Goal: Complete application form

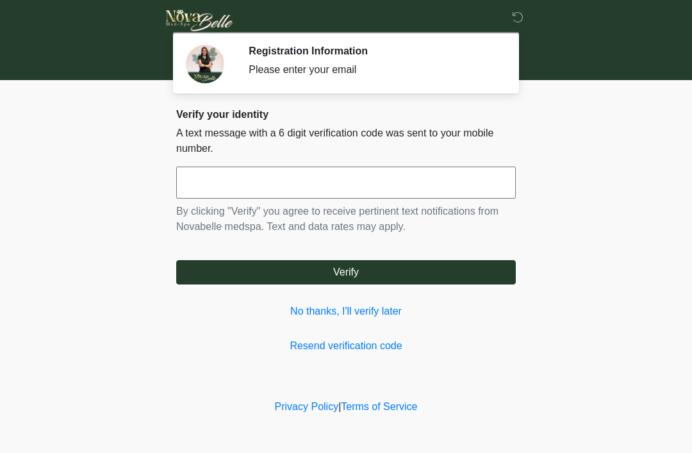
click at [379, 182] on input "text" at bounding box center [345, 183] width 339 height 32
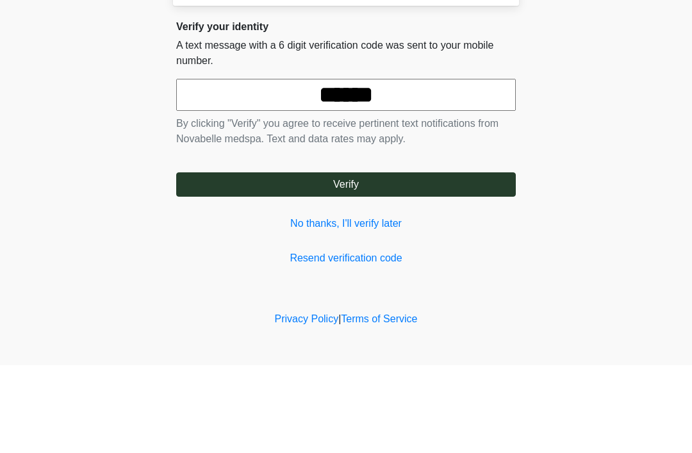
type input "******"
click at [414, 260] on button "Verify" at bounding box center [345, 272] width 339 height 24
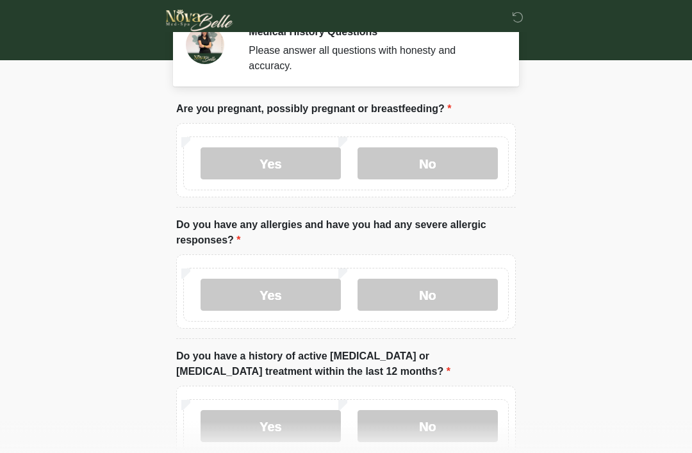
scroll to position [20, 0]
click at [453, 156] on label "No" at bounding box center [427, 163] width 140 height 32
click at [448, 290] on label "No" at bounding box center [427, 294] width 140 height 32
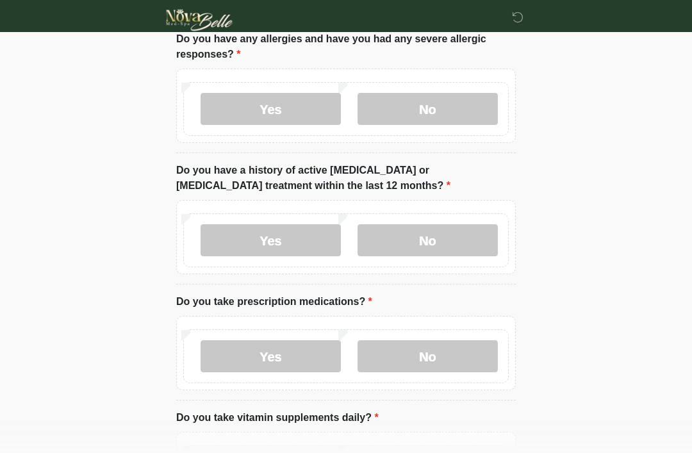
scroll to position [205, 0]
click at [446, 229] on label "No" at bounding box center [427, 240] width 140 height 32
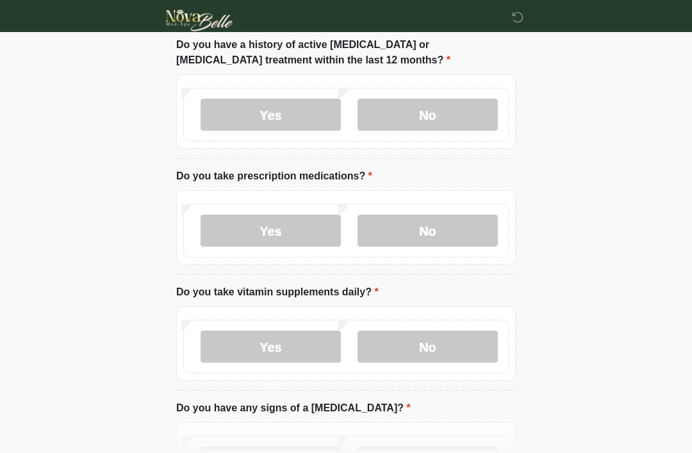
scroll to position [339, 0]
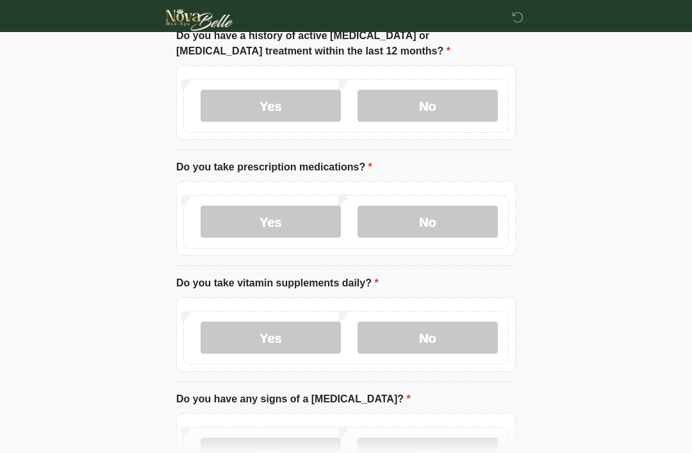
click at [465, 235] on label "No" at bounding box center [427, 222] width 140 height 32
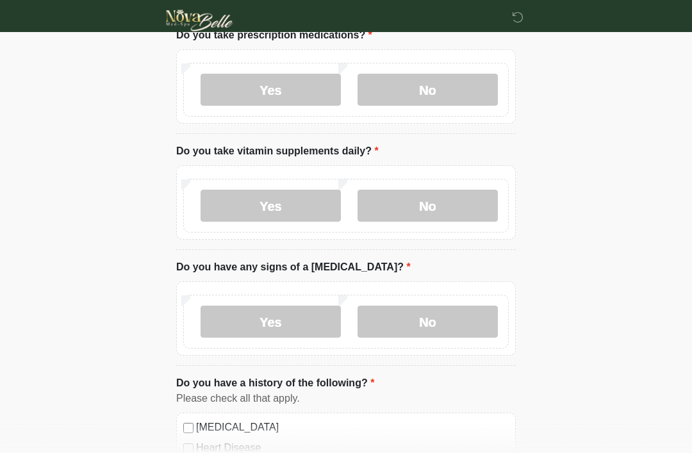
scroll to position [477, 0]
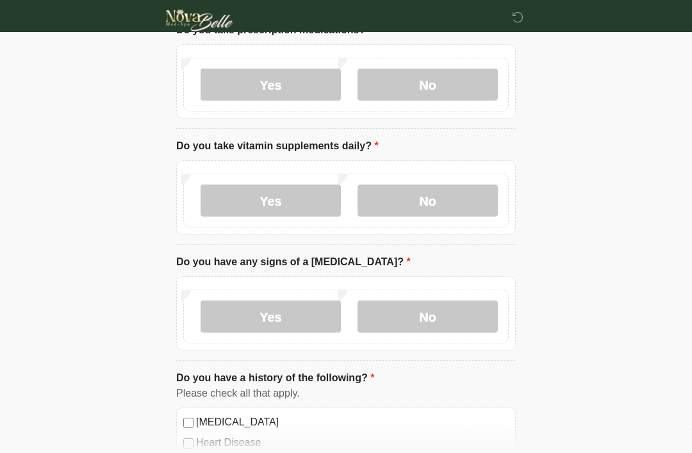
click at [446, 198] on label "No" at bounding box center [427, 200] width 140 height 32
click at [296, 313] on label "Yes" at bounding box center [270, 316] width 140 height 32
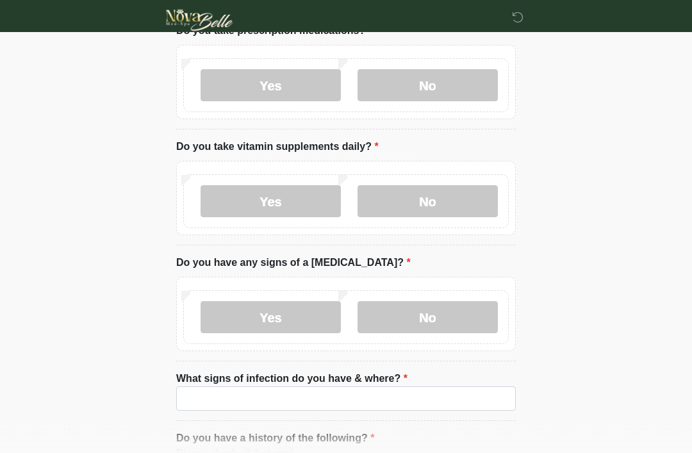
scroll to position [474, 0]
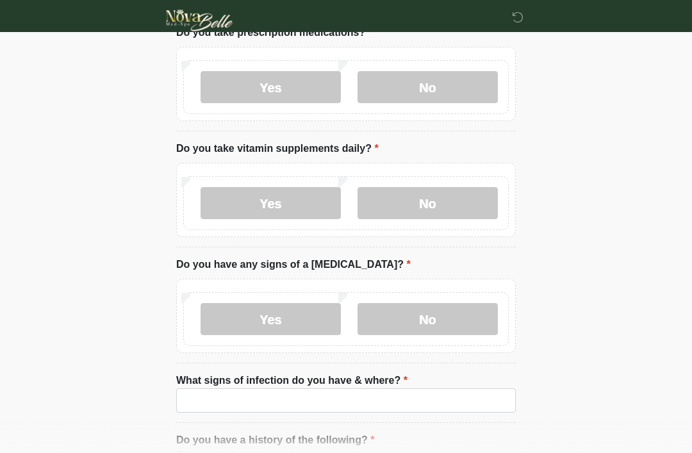
click at [299, 309] on label "Yes" at bounding box center [270, 319] width 140 height 32
click at [309, 209] on label "Yes" at bounding box center [270, 203] width 140 height 32
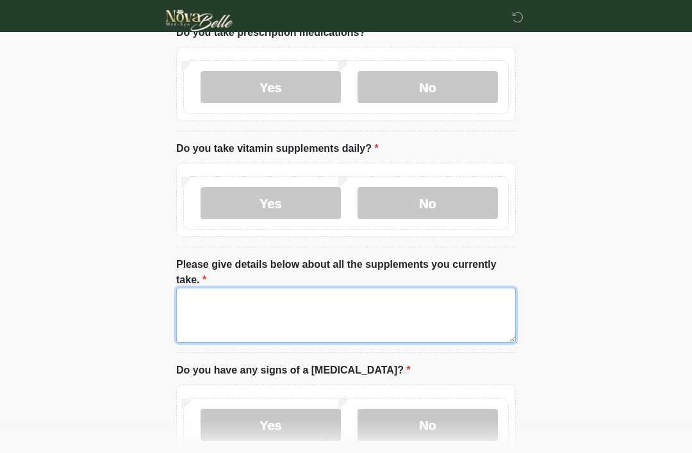
click at [350, 315] on textarea "Please give details below about all the supplements you currently take." at bounding box center [345, 315] width 339 height 55
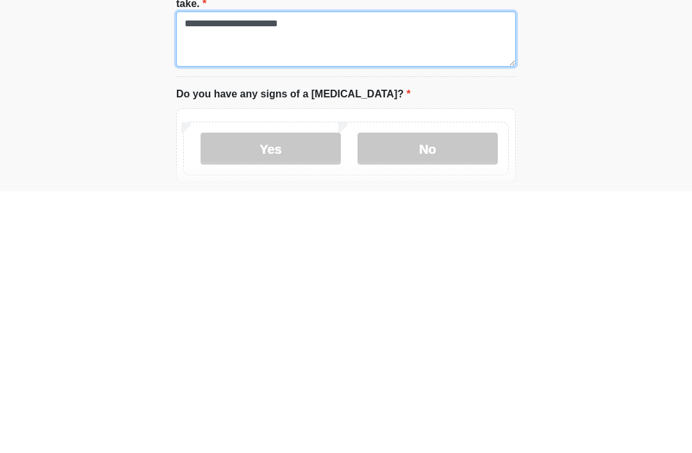
scroll to position [493, 0]
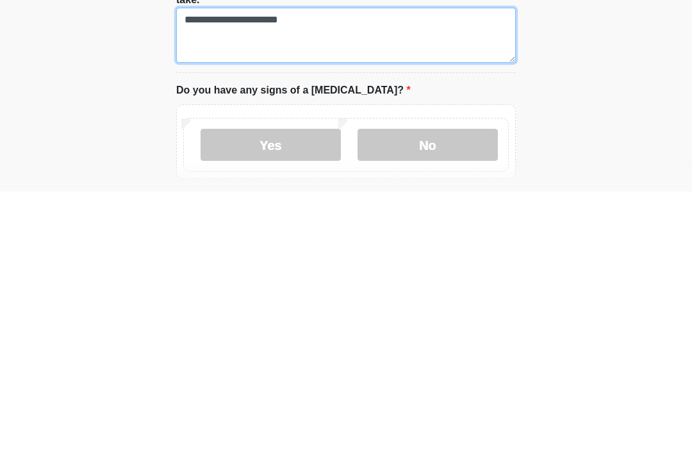
type textarea "**********"
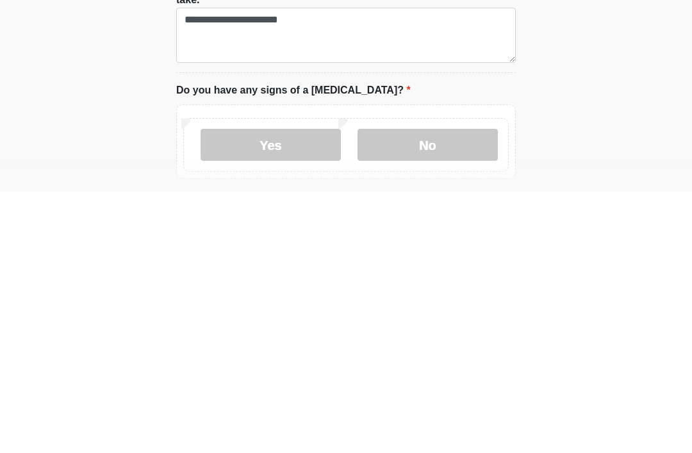
click at [441, 390] on label "No" at bounding box center [427, 406] width 140 height 32
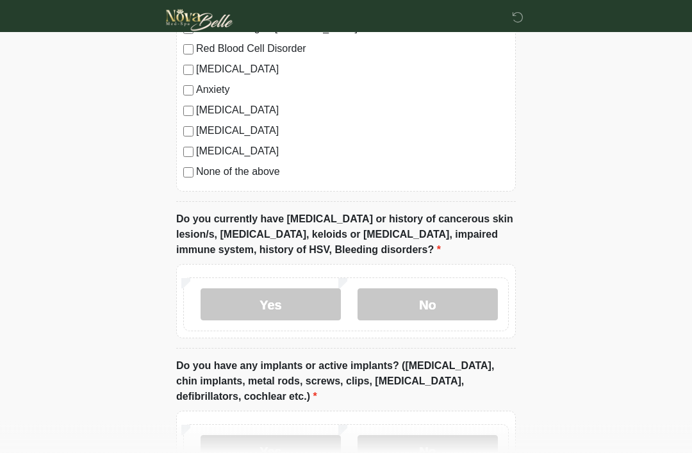
scroll to position [1058, 0]
click at [454, 298] on label "No" at bounding box center [427, 304] width 140 height 32
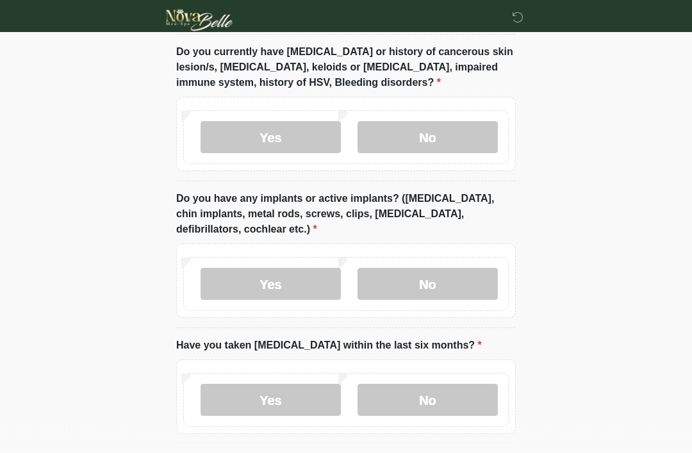
scroll to position [1276, 0]
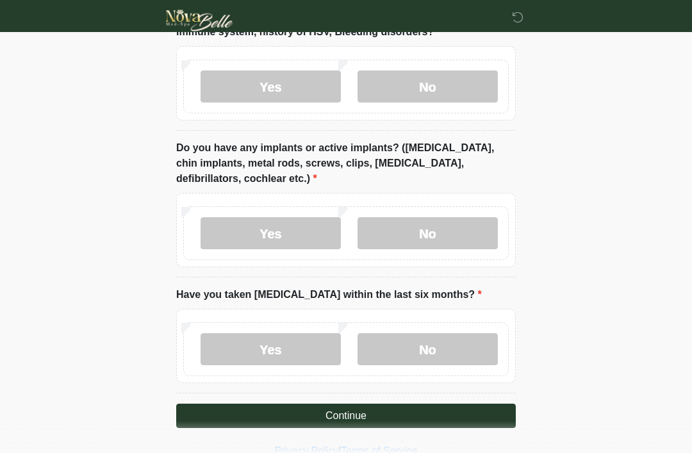
click at [463, 227] on label "No" at bounding box center [427, 233] width 140 height 32
click at [466, 341] on label "No" at bounding box center [427, 349] width 140 height 32
click at [463, 413] on button "Continue" at bounding box center [345, 416] width 339 height 24
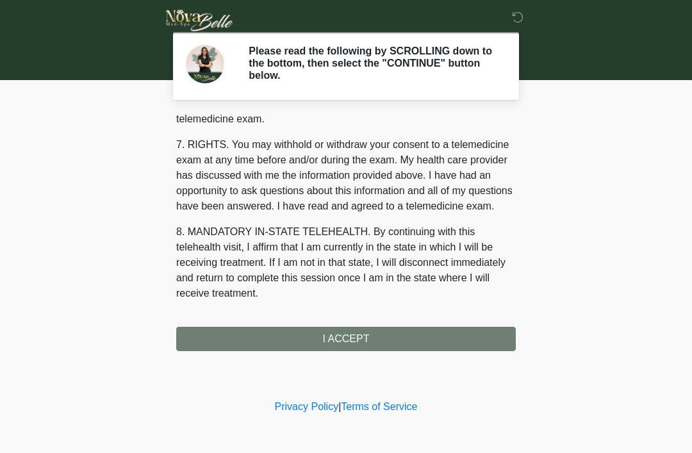
scroll to position [546, 0]
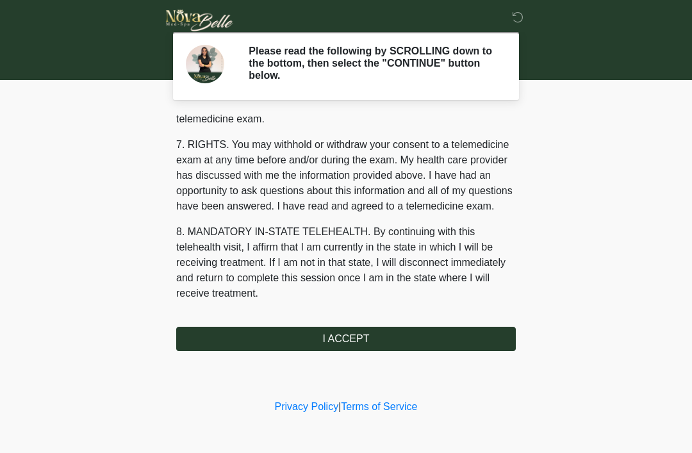
click at [454, 345] on button "I ACCEPT" at bounding box center [345, 339] width 339 height 24
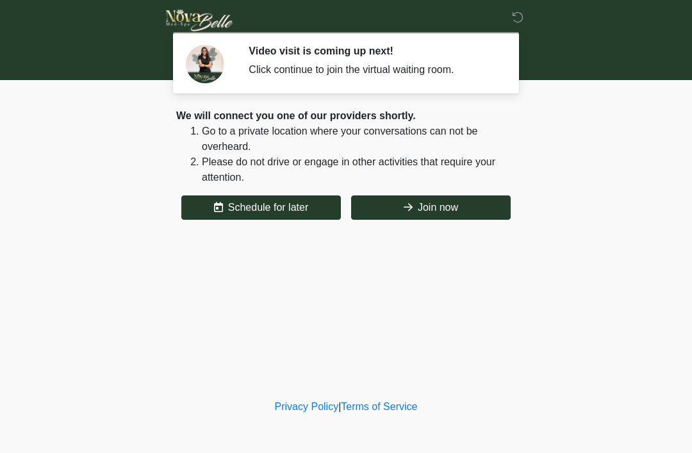
click at [484, 213] on button "Join now" at bounding box center [430, 207] width 159 height 24
